Goal: Task Accomplishment & Management: Manage account settings

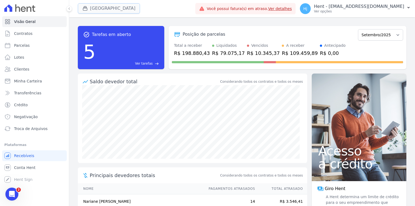
click at [99, 11] on button "[GEOGRAPHIC_DATA]" at bounding box center [109, 8] width 62 height 10
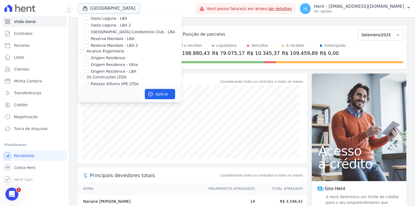
scroll to position [2992, 0]
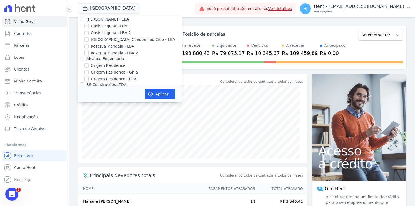
click at [84, 159] on div "PARQUE DOS PASSAROS" at bounding box center [130, 162] width 104 height 6
click at [86, 159] on input "PARQUE DOS PASSAROS" at bounding box center [86, 161] width 4 height 4
checkbox input "false"
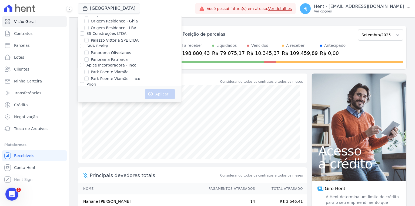
scroll to position [3402, 0]
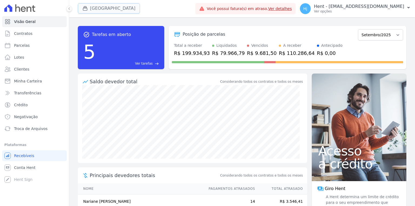
click at [124, 9] on button "[GEOGRAPHIC_DATA]" at bounding box center [109, 8] width 62 height 10
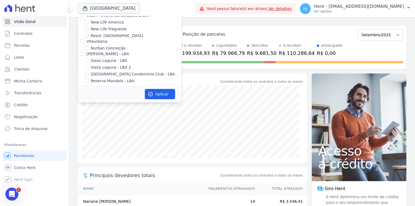
scroll to position [2997, 0]
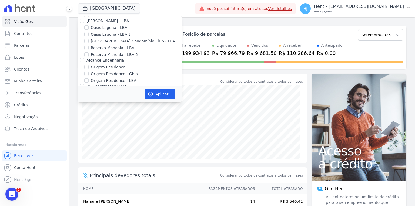
click at [88, 161] on input "PARQUE DOS PASSAROS" at bounding box center [86, 163] width 4 height 4
checkbox input "false"
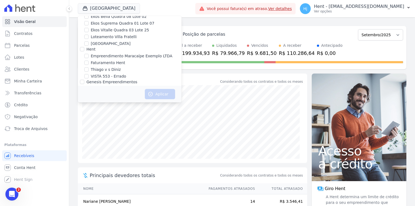
click at [88, 100] on input "FLOW" at bounding box center [86, 102] width 4 height 4
checkbox input "true"
click at [153, 92] on icon "button" at bounding box center [150, 93] width 5 height 5
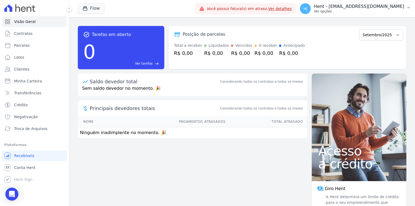
click at [377, 9] on p "Ver opções" at bounding box center [359, 11] width 90 height 4
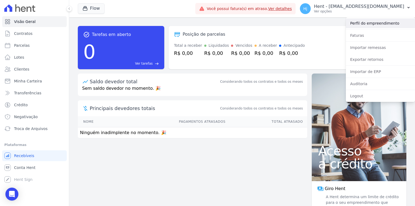
click at [373, 24] on link "Perfil do empreendimento" at bounding box center [380, 23] width 69 height 10
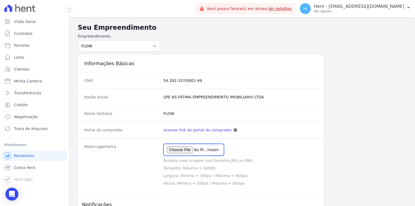
click at [189, 148] on input "file" at bounding box center [194, 150] width 61 height 12
type input "C:\fakepath\WhatsApp Image [DATE] 12.11.45.jpeg"
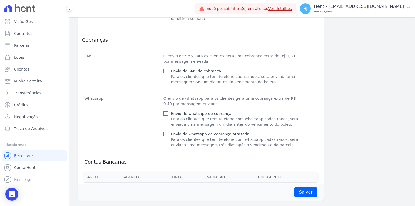
scroll to position [234, 0]
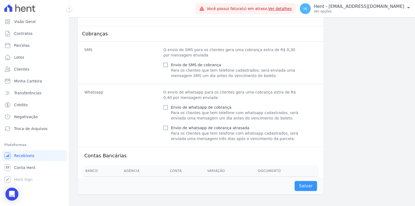
click at [303, 186] on input "Salvar" at bounding box center [306, 186] width 23 height 10
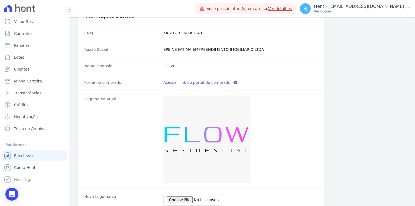
scroll to position [0, 0]
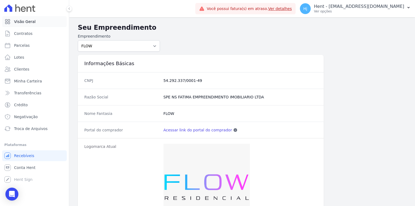
click at [30, 19] on span "Visão Geral" at bounding box center [25, 21] width 22 height 5
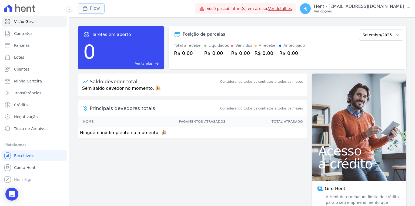
click at [97, 11] on button "Flow" at bounding box center [91, 8] width 27 height 10
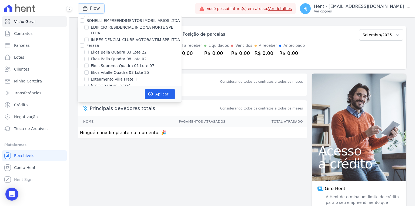
scroll to position [1794, 0]
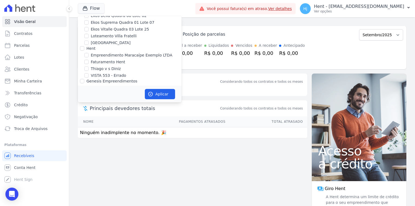
click at [104, 112] on label "SOLAR BELLAVISTA" at bounding box center [109, 115] width 36 height 6
click at [89, 113] on input "SOLAR BELLAVISTA" at bounding box center [86, 115] width 4 height 4
checkbox input "true"
click at [92, 99] on label "FLOW" at bounding box center [96, 102] width 11 height 6
click at [89, 99] on input "FLOW" at bounding box center [86, 101] width 4 height 4
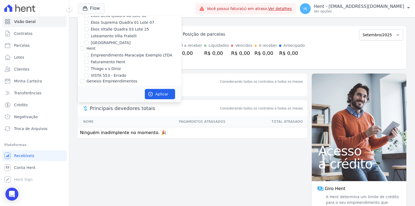
checkbox input "false"
click at [151, 94] on icon "button" at bounding box center [151, 94] width 4 height 4
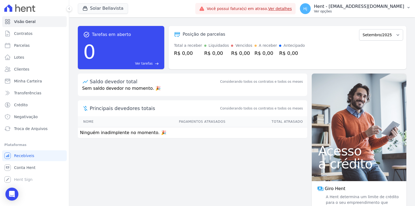
click at [369, 11] on p "Ver opções" at bounding box center [359, 11] width 90 height 4
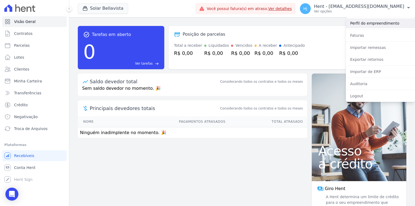
click at [369, 21] on link "Perfil do empreendimento" at bounding box center [380, 23] width 69 height 10
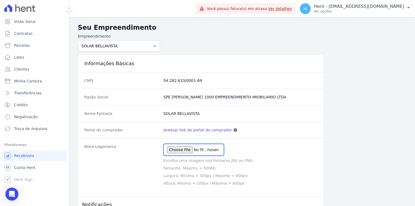
click at [174, 150] on input "file" at bounding box center [194, 150] width 61 height 12
type input "C:\fakepath\WhatsApp Image [DATE] 12.12.12.jpeg"
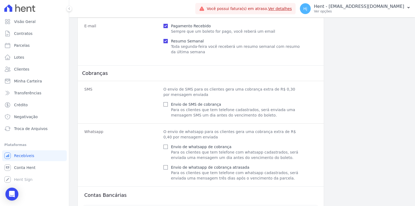
scroll to position [234, 0]
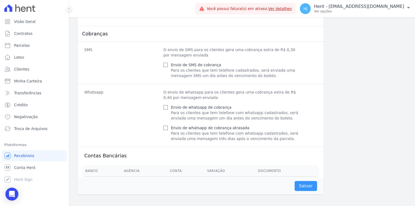
click at [302, 184] on input "Salvar" at bounding box center [306, 186] width 23 height 10
